Goal: Task Accomplishment & Management: Use online tool/utility

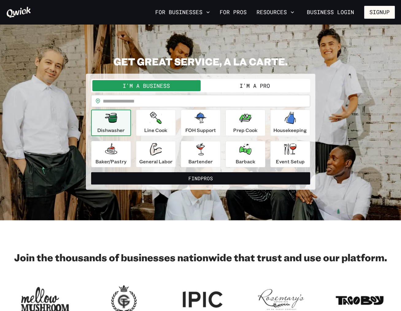
click at [254, 86] on button "I'm a Pro" at bounding box center [255, 85] width 108 height 11
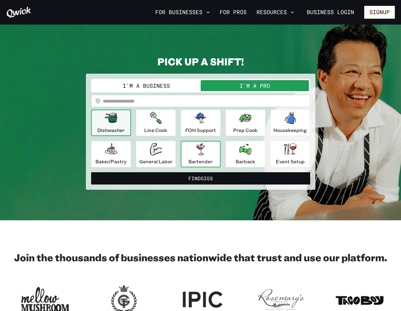
click at [212, 155] on div "Bartender" at bounding box center [200, 154] width 24 height 22
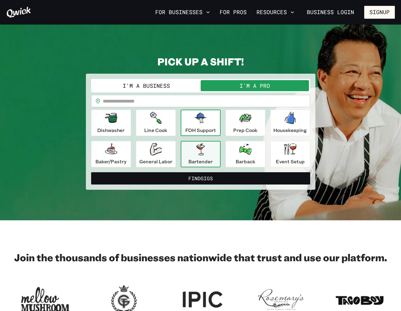
click at [204, 117] on icon "button" at bounding box center [201, 118] width 12 height 10
click at [206, 155] on icon "button" at bounding box center [201, 149] width 12 height 12
click at [203, 120] on icon "button" at bounding box center [201, 118] width 12 height 10
click at [203, 156] on div "Bartender" at bounding box center [200, 154] width 24 height 22
click at [203, 115] on icon "button" at bounding box center [201, 118] width 12 height 10
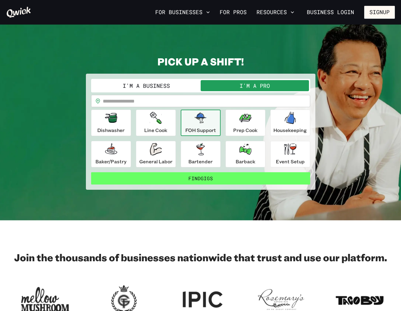
click at [204, 176] on button "Find Gigs" at bounding box center [200, 178] width 219 height 12
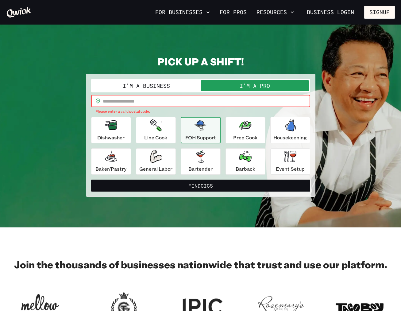
click at [151, 102] on input "text" at bounding box center [206, 101] width 207 height 12
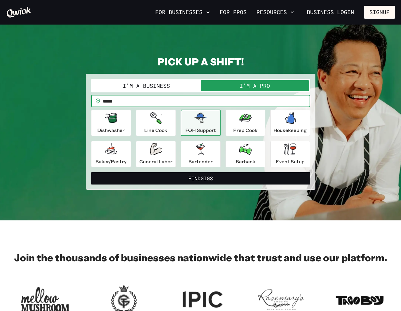
type input "*****"
click at [91, 172] on button "Find Gigs" at bounding box center [200, 178] width 219 height 12
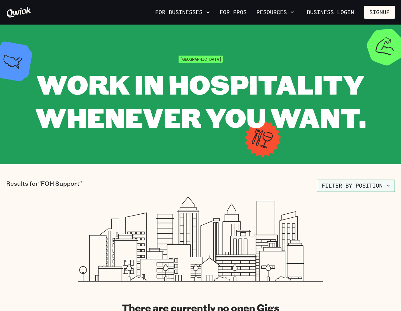
click at [365, 189] on button "Filter by position" at bounding box center [356, 186] width 78 height 12
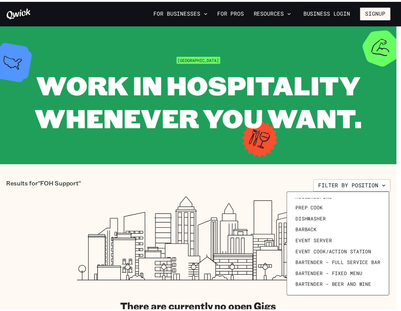
scroll to position [85, 0]
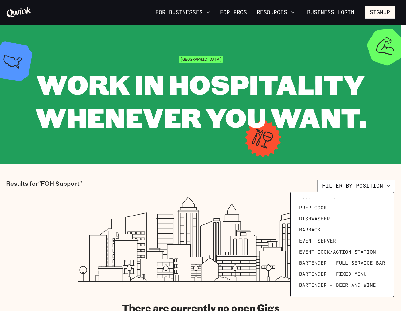
click at [135, 185] on div at bounding box center [203, 155] width 406 height 311
